Goal: Answer question/provide support

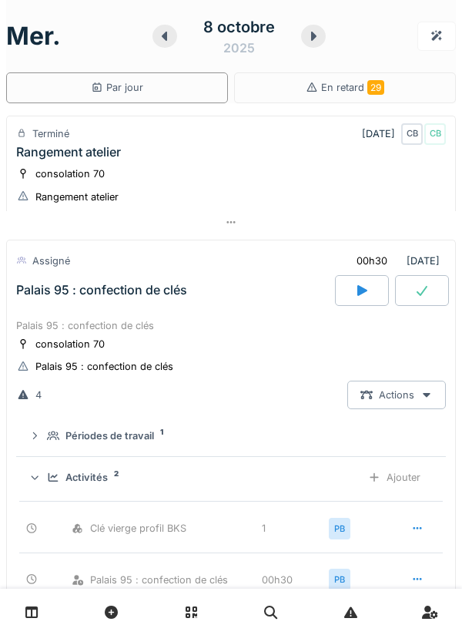
scroll to position [178, 0]
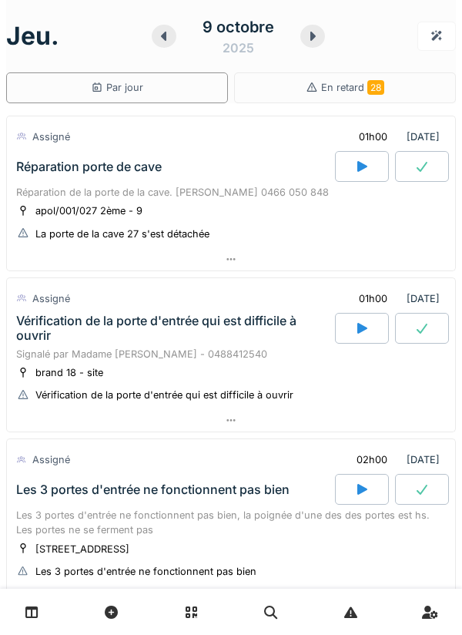
click at [284, 220] on div "apol/001/027 2ème - 9 La porte de la cave 27 s'est détachée" at bounding box center [231, 222] width 430 height 39
click at [278, 212] on div "apol/001/027 2ème - 9 La porte de la cave 27 s'est détachée" at bounding box center [231, 222] width 430 height 39
click at [243, 192] on div "Réparation de la porte de la cave. [PERSON_NAME] 0466 050 848" at bounding box center [231, 192] width 430 height 15
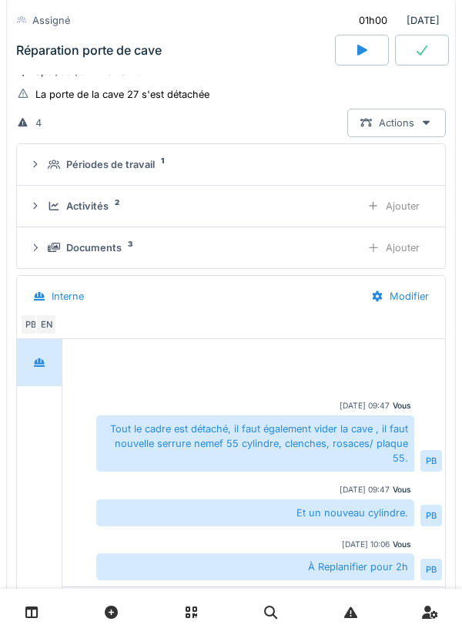
scroll to position [223, 0]
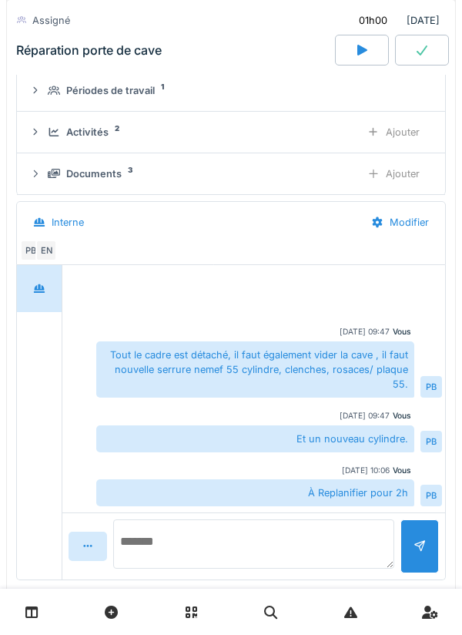
click at [273, 534] on textarea at bounding box center [253, 543] width 281 height 49
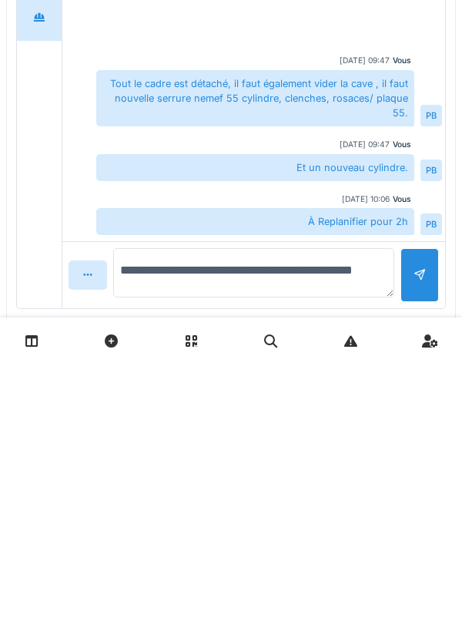
type textarea "**********"
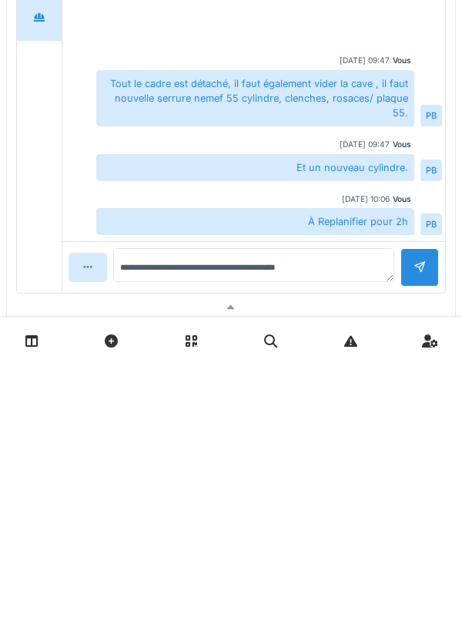
click at [417, 545] on div at bounding box center [420, 538] width 12 height 15
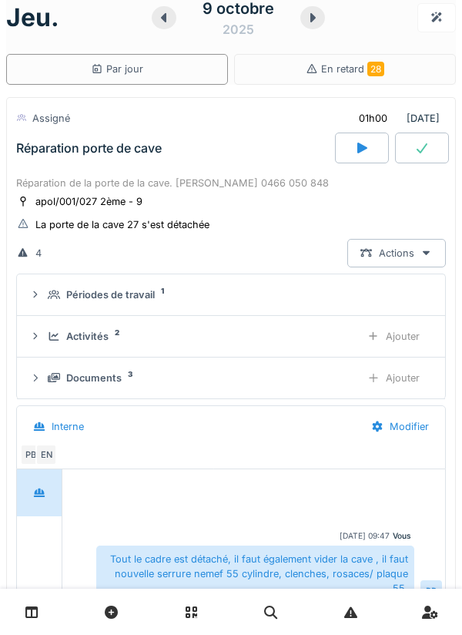
scroll to position [9, 0]
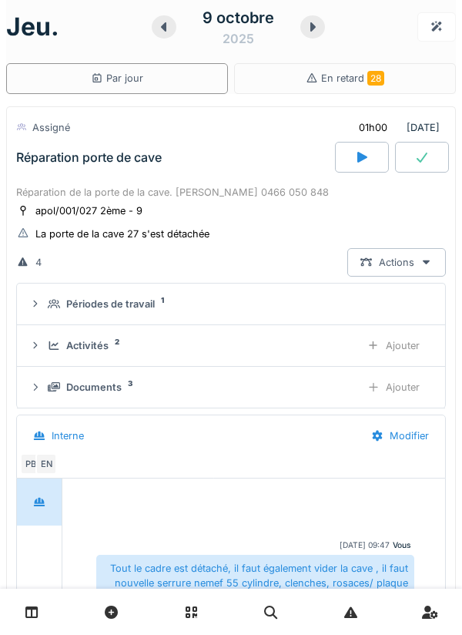
click at [314, 195] on div "Réparation de la porte de la cave. Cédric ADU 0466 050 848" at bounding box center [231, 192] width 430 height 15
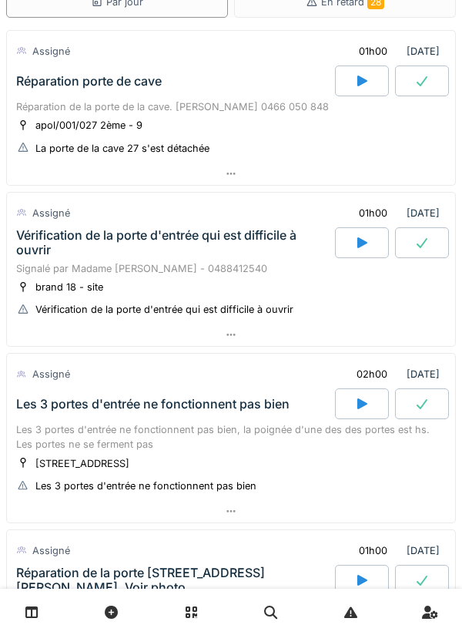
scroll to position [0, 0]
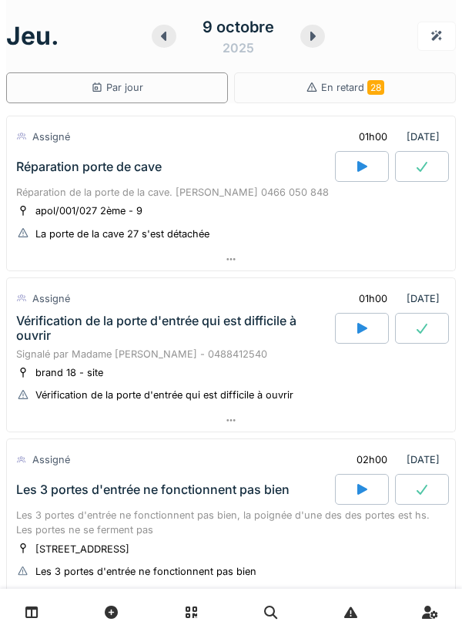
click at [334, 233] on div "apol/001/027 2ème - 9 La porte de la cave 27 s'est détachée" at bounding box center [231, 222] width 430 height 39
click at [312, 208] on div "apol/001/027 2ème - 9 La porte de la cave 27 s'est détachée" at bounding box center [231, 222] width 430 height 39
click at [261, 187] on div "Réparation de la porte de la cave. Cédric ADU 0466 050 848" at bounding box center [231, 192] width 430 height 15
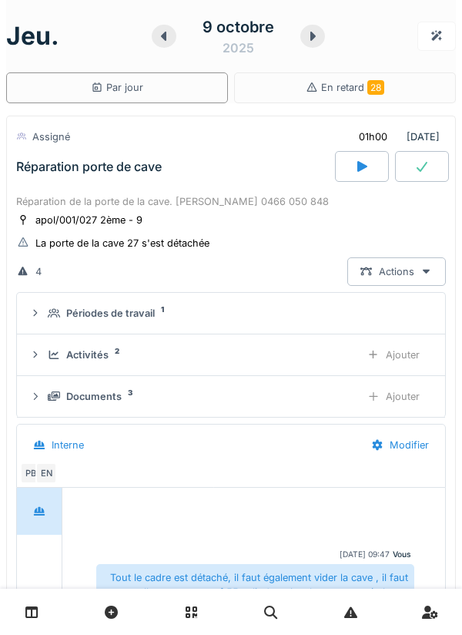
click at [192, 201] on div "Réparation de la porte de la cave. Cédric ADU 0466 050 848" at bounding box center [231, 201] width 430 height 15
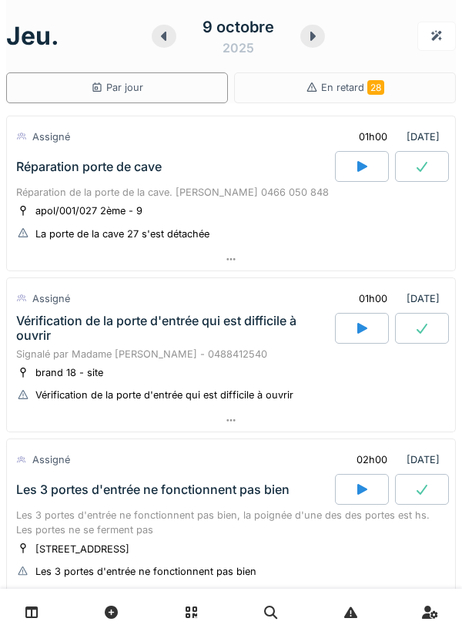
click at [154, 196] on div "Réparation de la porte de la cave. Cédric ADU 0466 050 848" at bounding box center [231, 192] width 430 height 15
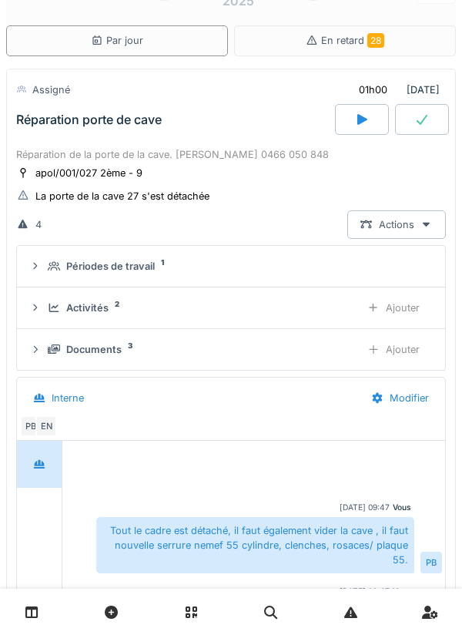
scroll to position [37, 0]
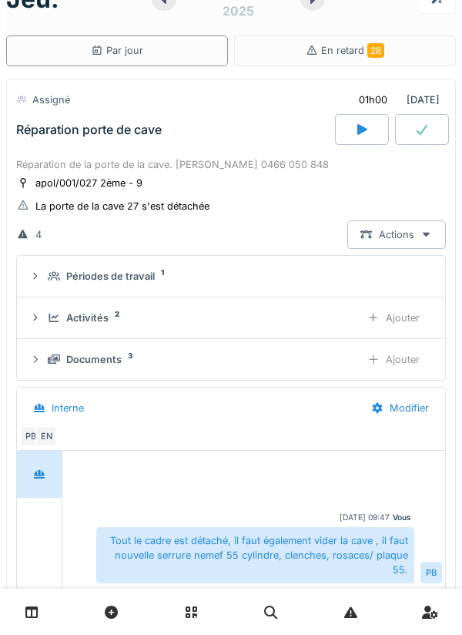
click at [211, 171] on div "Réparation de la porte de la cave. Cédric ADU 0466 050 848" at bounding box center [231, 164] width 430 height 15
